Goal: Information Seeking & Learning: Find contact information

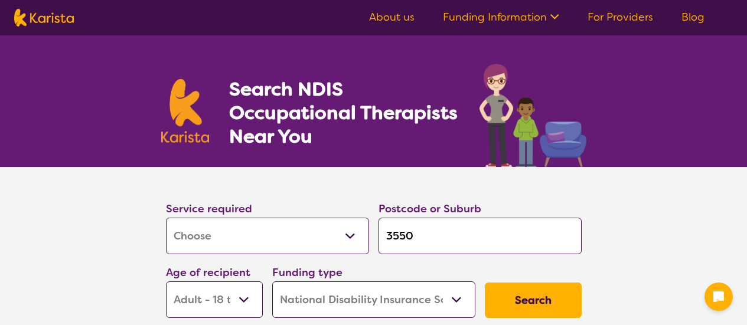
select select "[MEDICAL_DATA]"
select select "AD"
select select "NDIS"
select select "[MEDICAL_DATA]"
select select "AD"
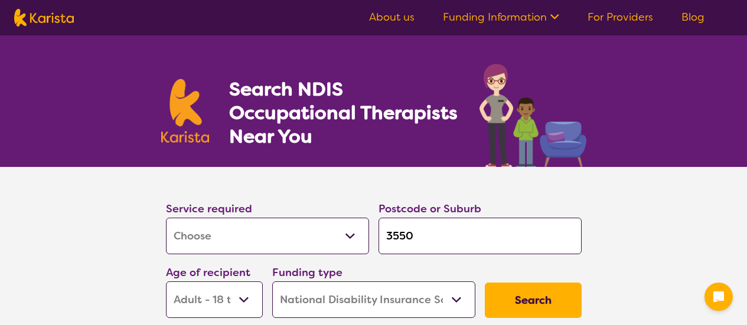
select select "NDIS"
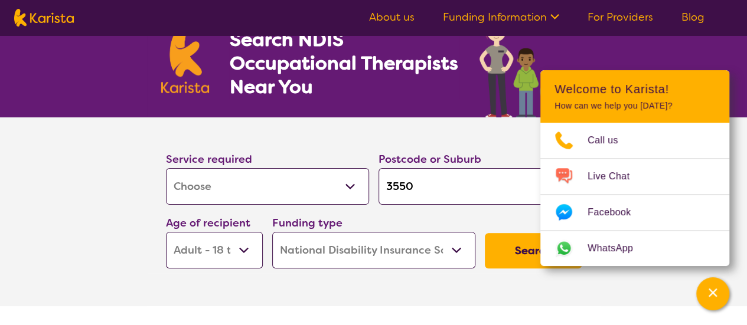
click at [220, 246] on select "Early Childhood - 0 to 9 Child - 10 to 11 Adolescent - 12 to 17 Adult - 18 to 6…" at bounding box center [214, 250] width 97 height 37
click at [166, 232] on select "Early Childhood - 0 to 9 Child - 10 to 11 Adolescent - 12 to 17 Adult - 18 to 6…" at bounding box center [214, 250] width 97 height 37
click at [513, 240] on button "Search" at bounding box center [533, 250] width 97 height 35
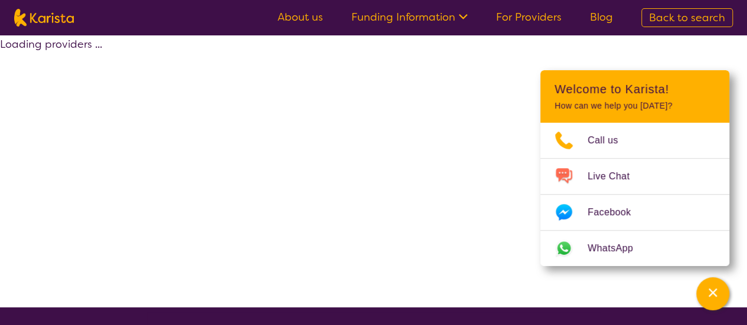
select select "by_score"
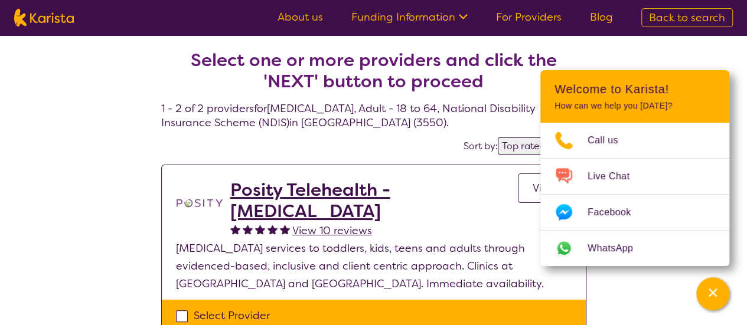
scroll to position [76, 0]
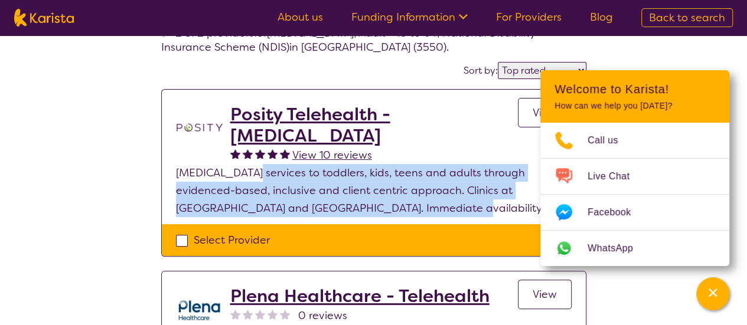
drag, startPoint x: 252, startPoint y: 180, endPoint x: 369, endPoint y: 205, distance: 120.0
click at [369, 205] on p "[MEDICAL_DATA] services to toddlers, kids, teens and adults through evidenced-b…" at bounding box center [373, 190] width 395 height 53
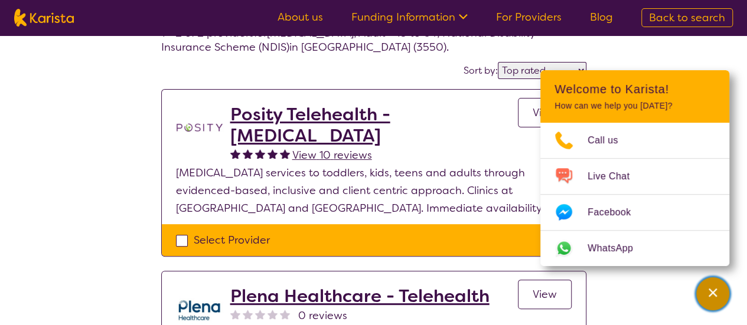
click at [705, 292] on div "Channel Menu" at bounding box center [713, 294] width 24 height 26
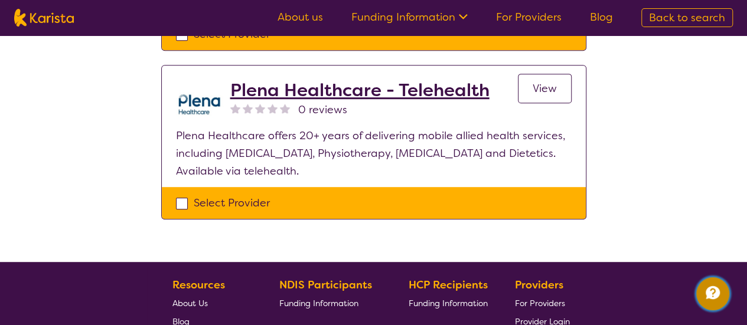
scroll to position [0, 0]
